Goal: Task Accomplishment & Management: Complete application form

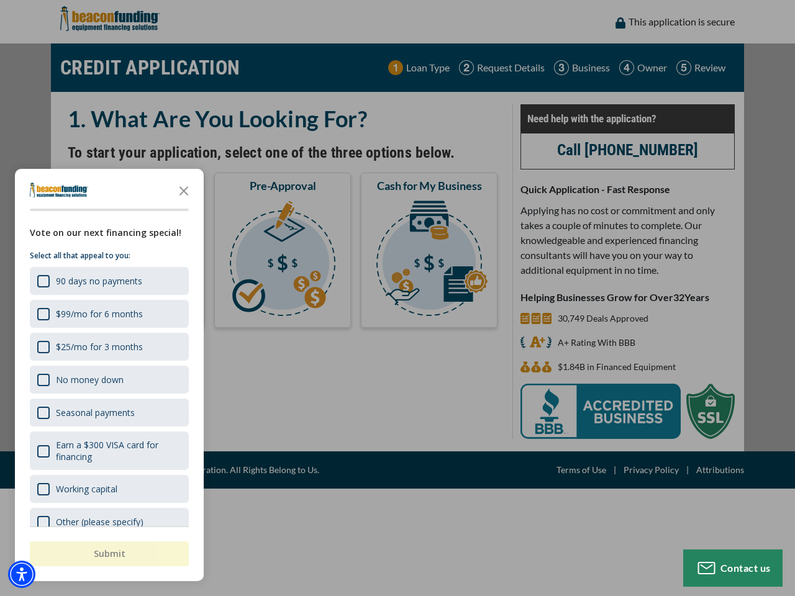
click at [397, 298] on div "button" at bounding box center [397, 298] width 795 height 596
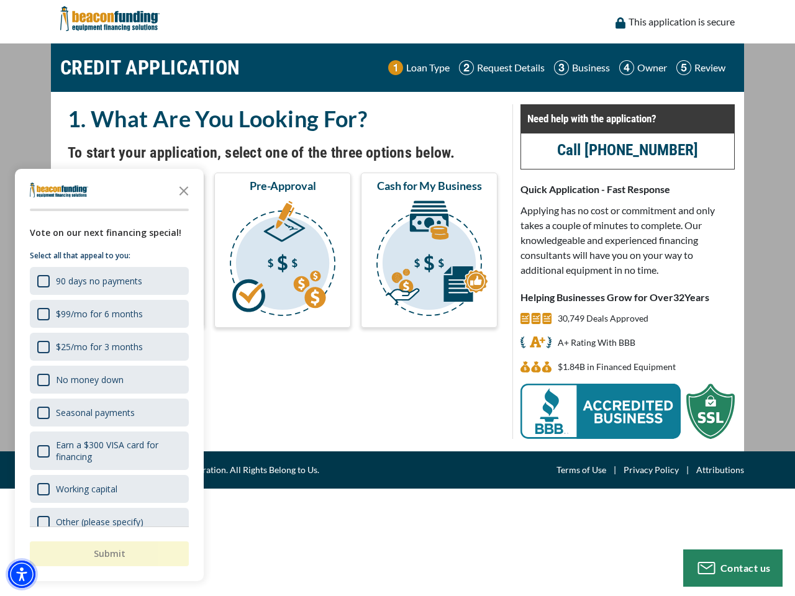
click at [22, 574] on img "Accessibility Menu" at bounding box center [21, 574] width 27 height 27
click at [397, 298] on body "Skip to main content Enable accessibility for low vision Open the accessibility…" at bounding box center [397, 298] width 795 height 596
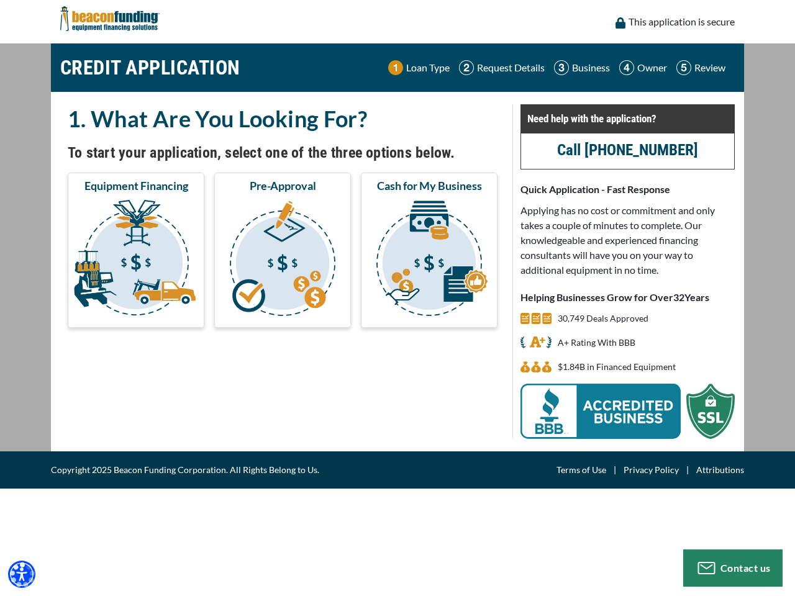
click at [184, 190] on body "Skip to main content Enable accessibility for low vision Open the accessibility…" at bounding box center [397, 298] width 795 height 596
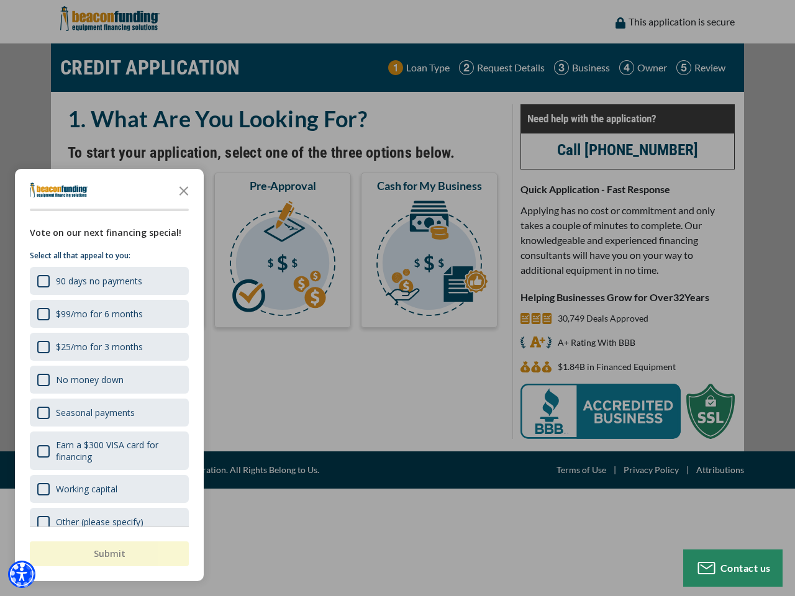
click at [108, 281] on body "Skip to main content Enable accessibility for low vision Open the accessibility…" at bounding box center [397, 298] width 795 height 596
click at [108, 314] on body "Skip to main content Enable accessibility for low vision Open the accessibility…" at bounding box center [397, 298] width 795 height 596
click at [108, 346] on body "Skip to main content Enable accessibility for low vision Open the accessibility…" at bounding box center [397, 298] width 795 height 596
click at [108, 379] on body "Skip to main content Enable accessibility for low vision Open the accessibility…" at bounding box center [397, 298] width 795 height 596
click at [108, 412] on body "Skip to main content Enable accessibility for low vision Open the accessibility…" at bounding box center [397, 298] width 795 height 596
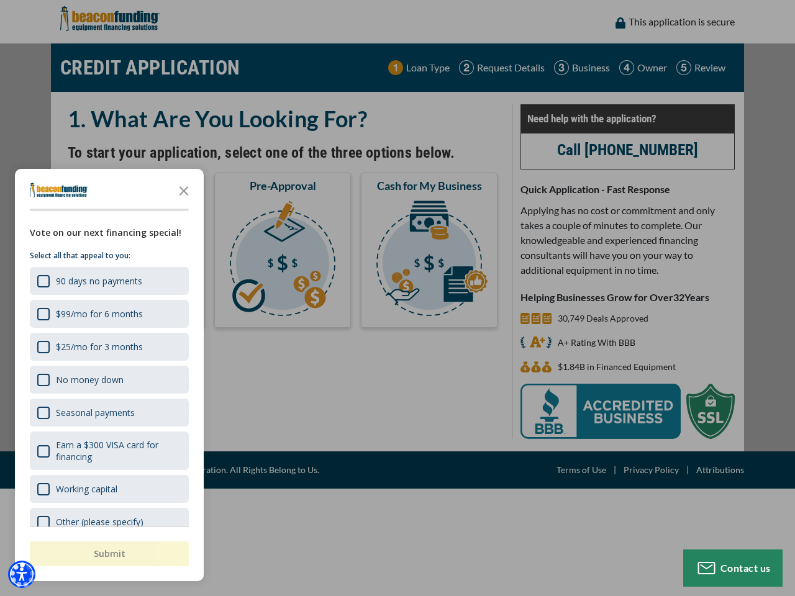
click at [108, 451] on body "Skip to main content Enable accessibility for low vision Open the accessibility…" at bounding box center [397, 298] width 795 height 596
